Goal: Find specific page/section: Find specific page/section

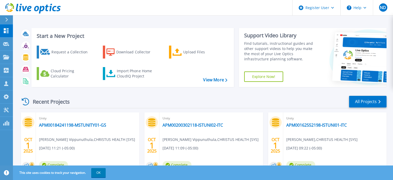
scroll to position [75, 0]
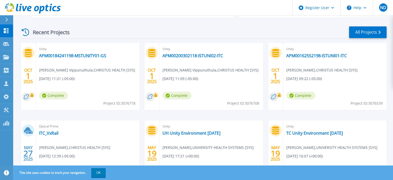
scroll to position [66, 0]
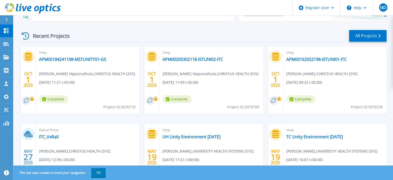
click at [303, 101] on span "Complete" at bounding box center [300, 99] width 29 height 8
click at [360, 33] on link "All Projects" at bounding box center [367, 36] width 37 height 12
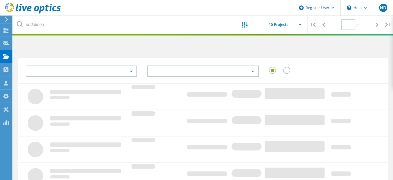
type input "1"
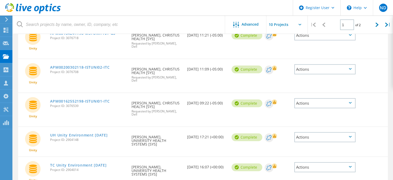
scroll to position [70, 0]
click at [318, 104] on div "Actions" at bounding box center [325, 103] width 62 height 10
click at [273, 118] on div "Unity APM00162552198-ISTUNI01-ITC Project ID: 3076539 Requested By Arvind Kumar…" at bounding box center [203, 109] width 370 height 33
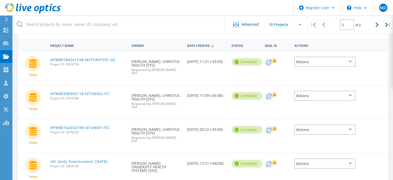
scroll to position [43, 0]
click at [211, 110] on div "Unity APM00200302118-ISTUNI02-ITC Project ID: 3076708 Requested By Arvind Kumar…" at bounding box center [203, 102] width 370 height 33
